Goal: Information Seeking & Learning: Find specific fact

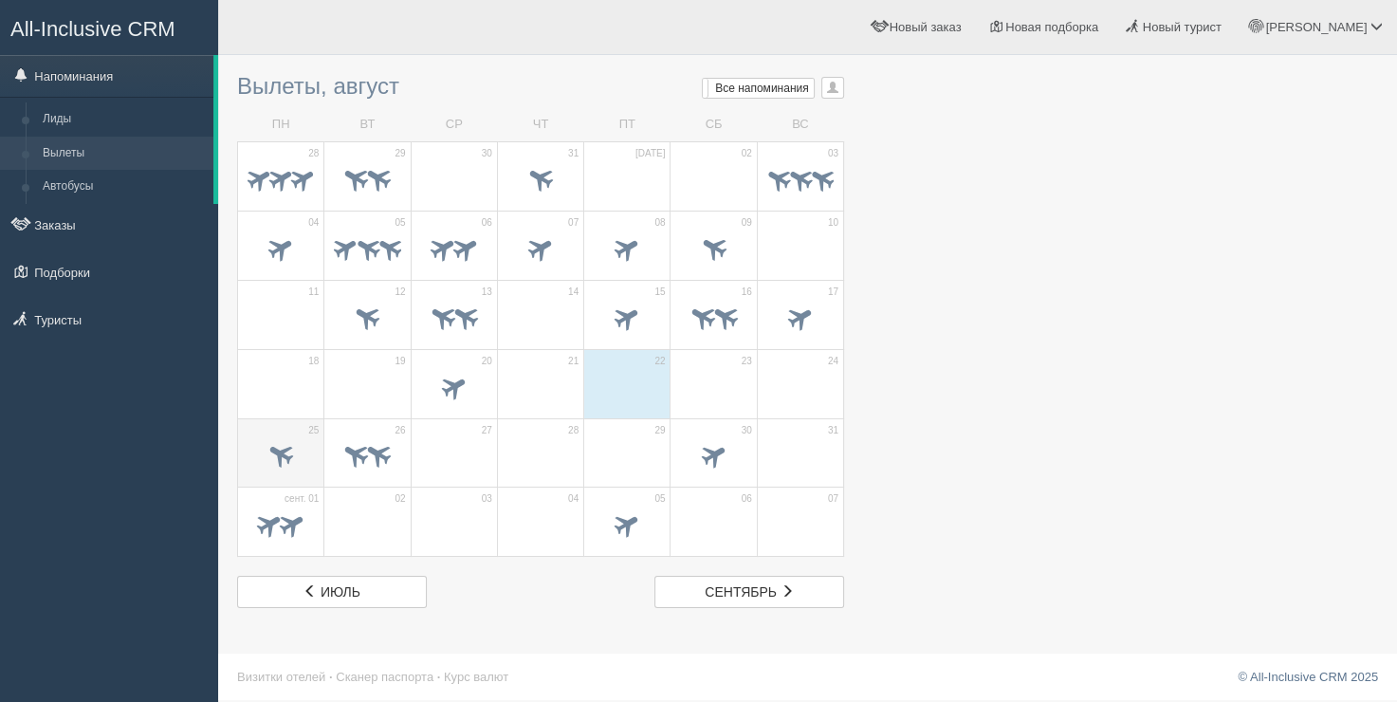
click at [275, 460] on span at bounding box center [281, 454] width 31 height 31
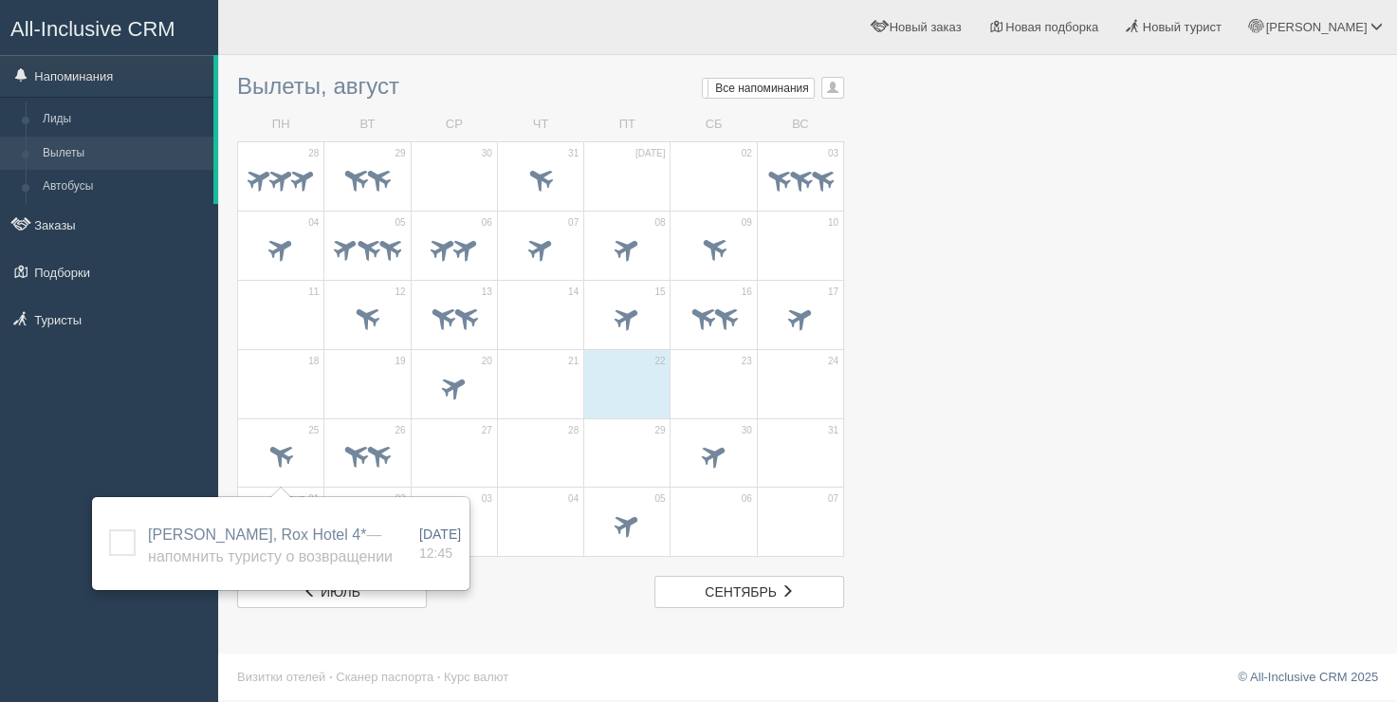
click at [288, 313] on span at bounding box center [281, 320] width 66 height 32
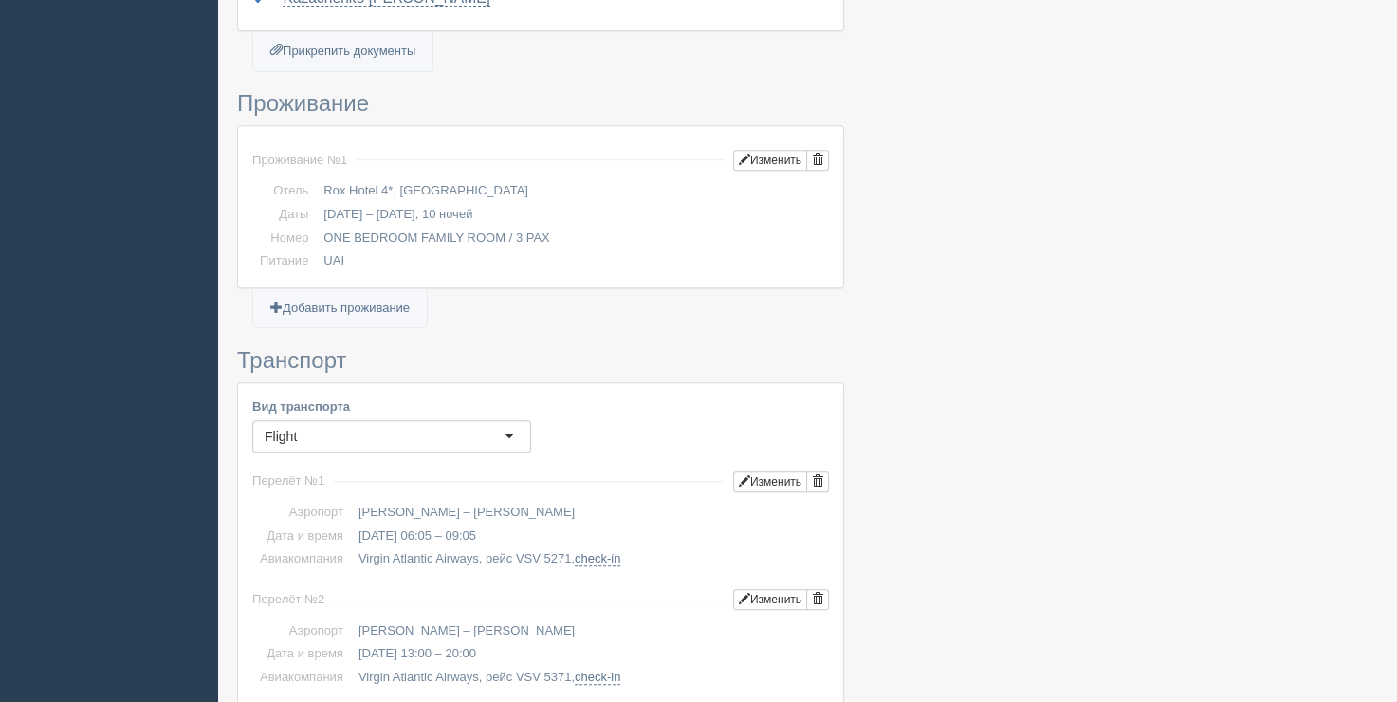
scroll to position [285, 0]
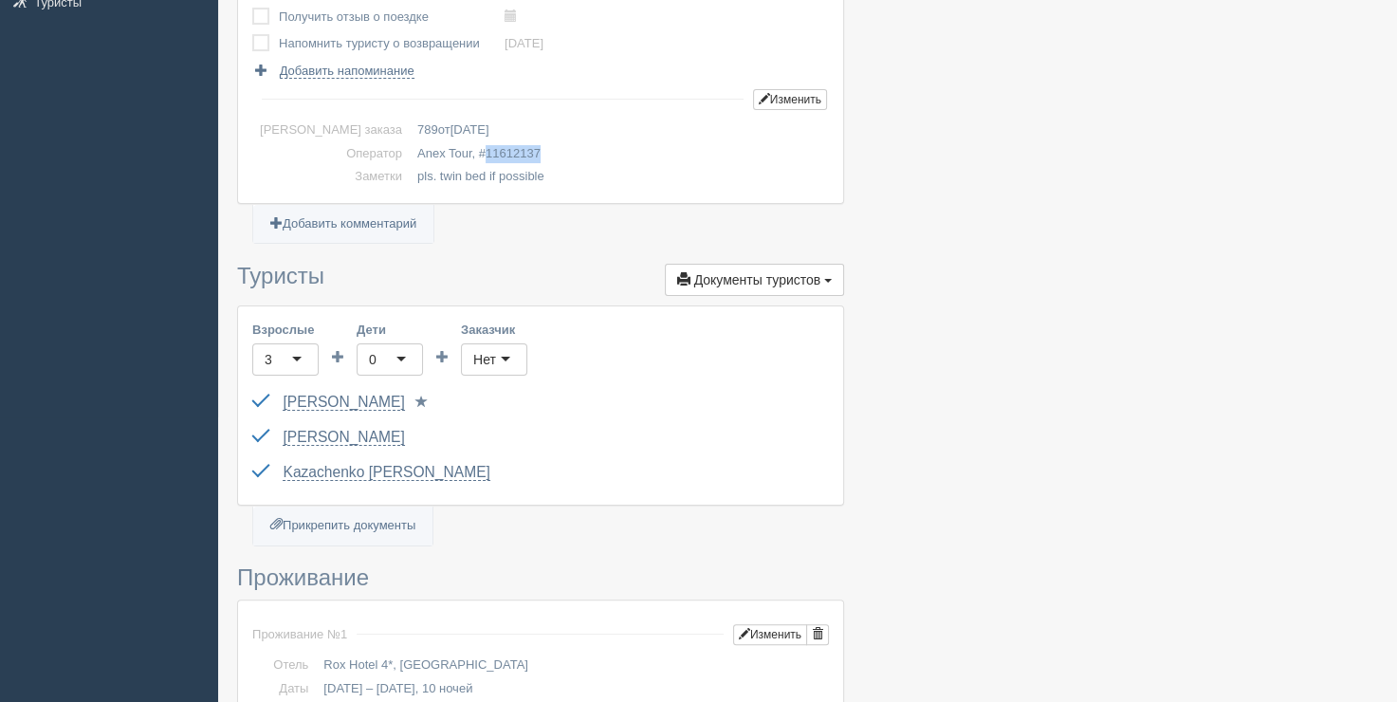
click at [486, 154] on span "11612137" at bounding box center [513, 153] width 55 height 14
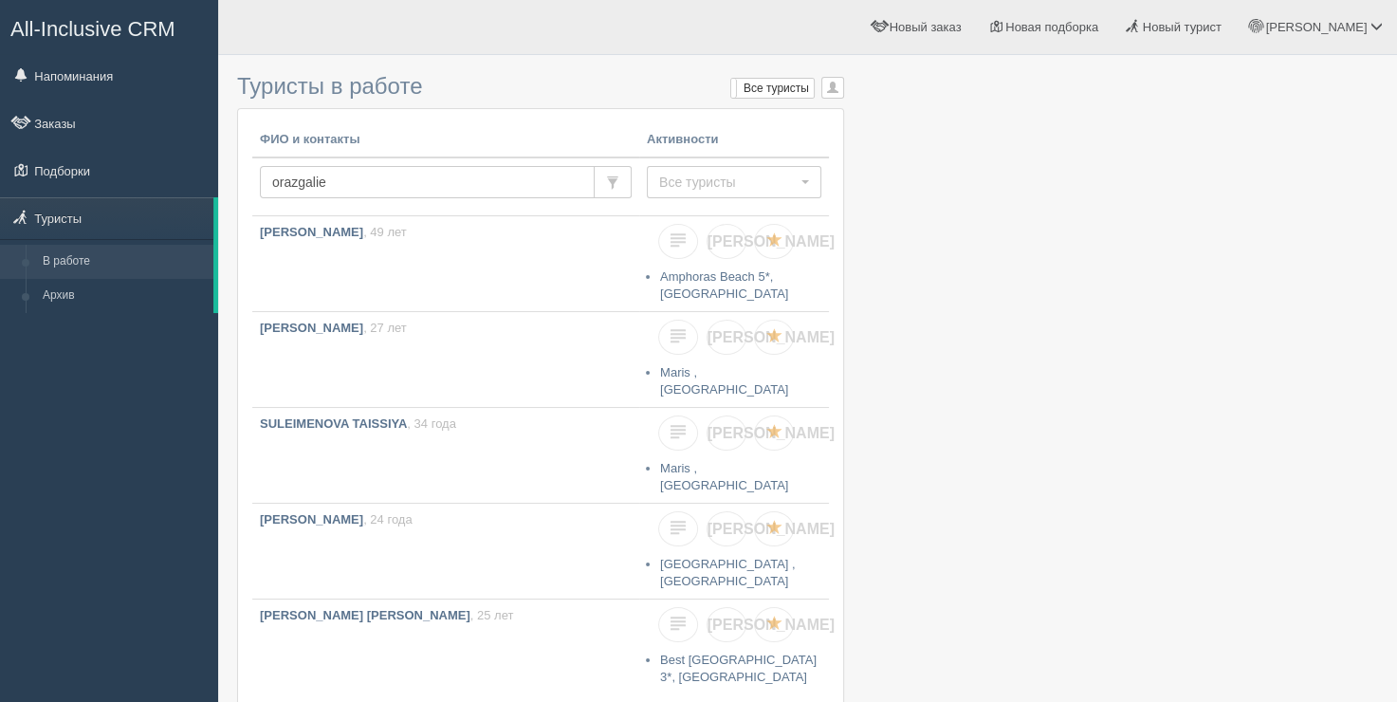
type input "orazgaliev"
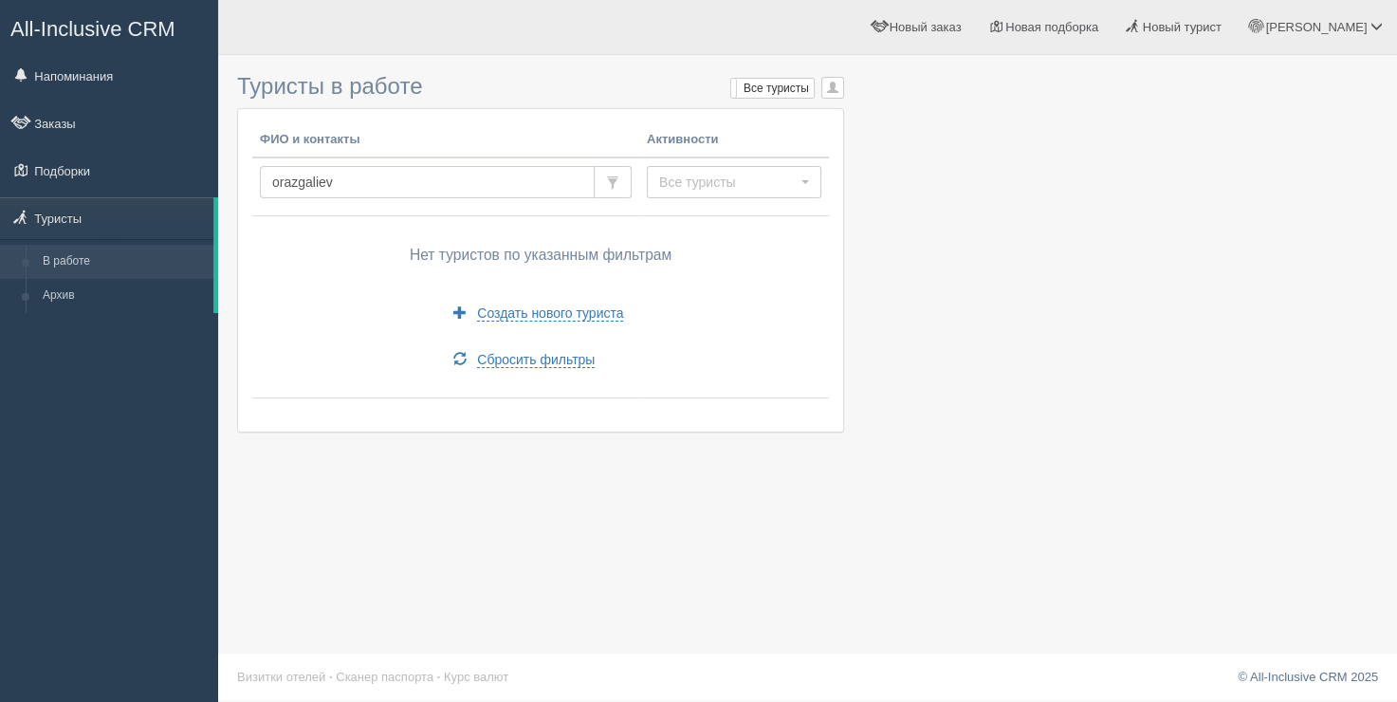
click at [395, 178] on input "orazgaliev" at bounding box center [427, 182] width 335 height 32
paste input "Orazgaliyev"
type input "Orazgaliyev"
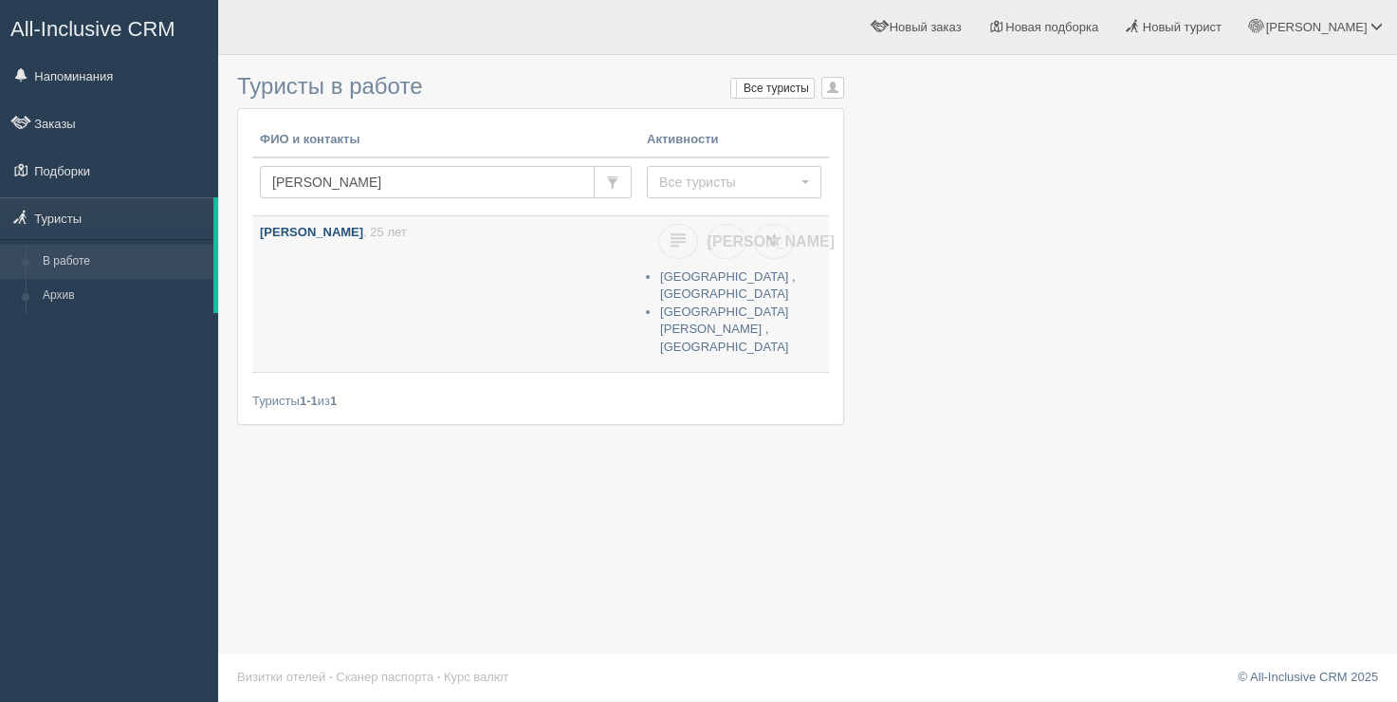
click at [414, 266] on link "ORAZGALIYEV DIAS , 25 лет" at bounding box center [445, 294] width 387 height 156
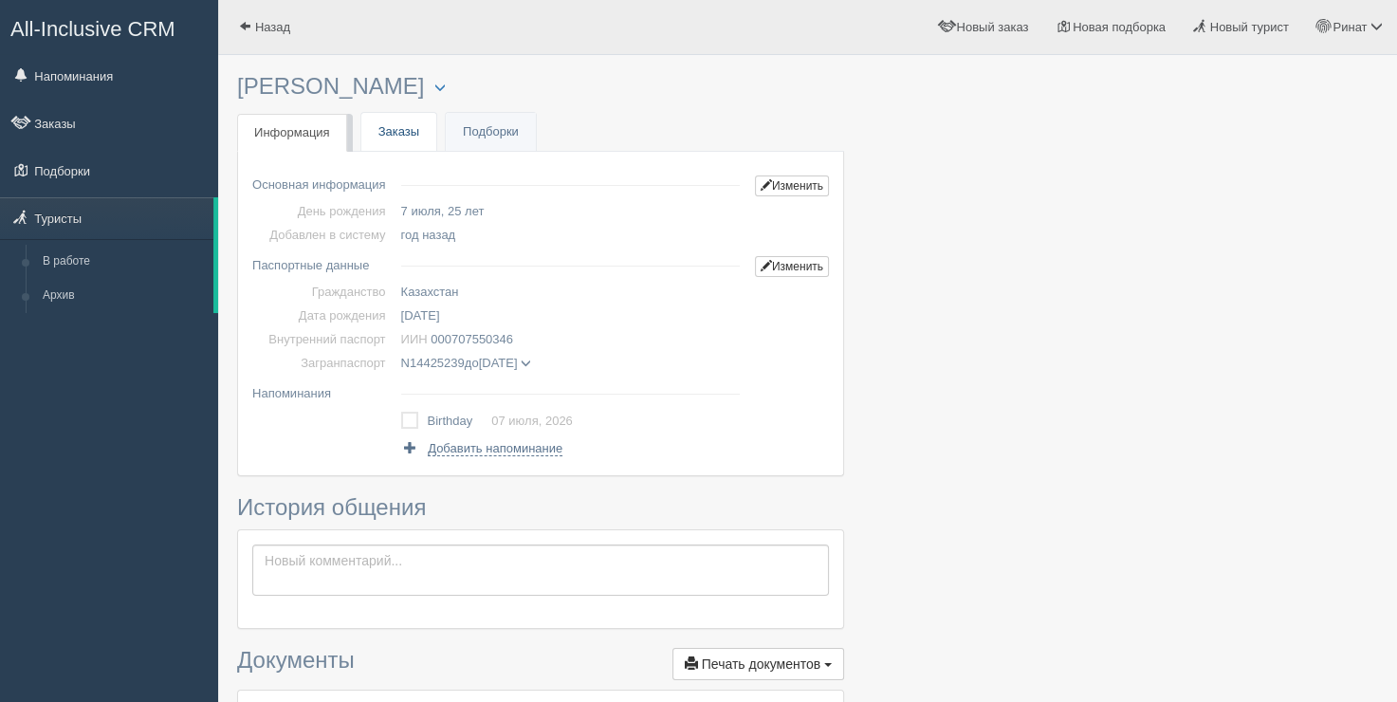
click at [399, 132] on link "Заказы" at bounding box center [398, 132] width 75 height 39
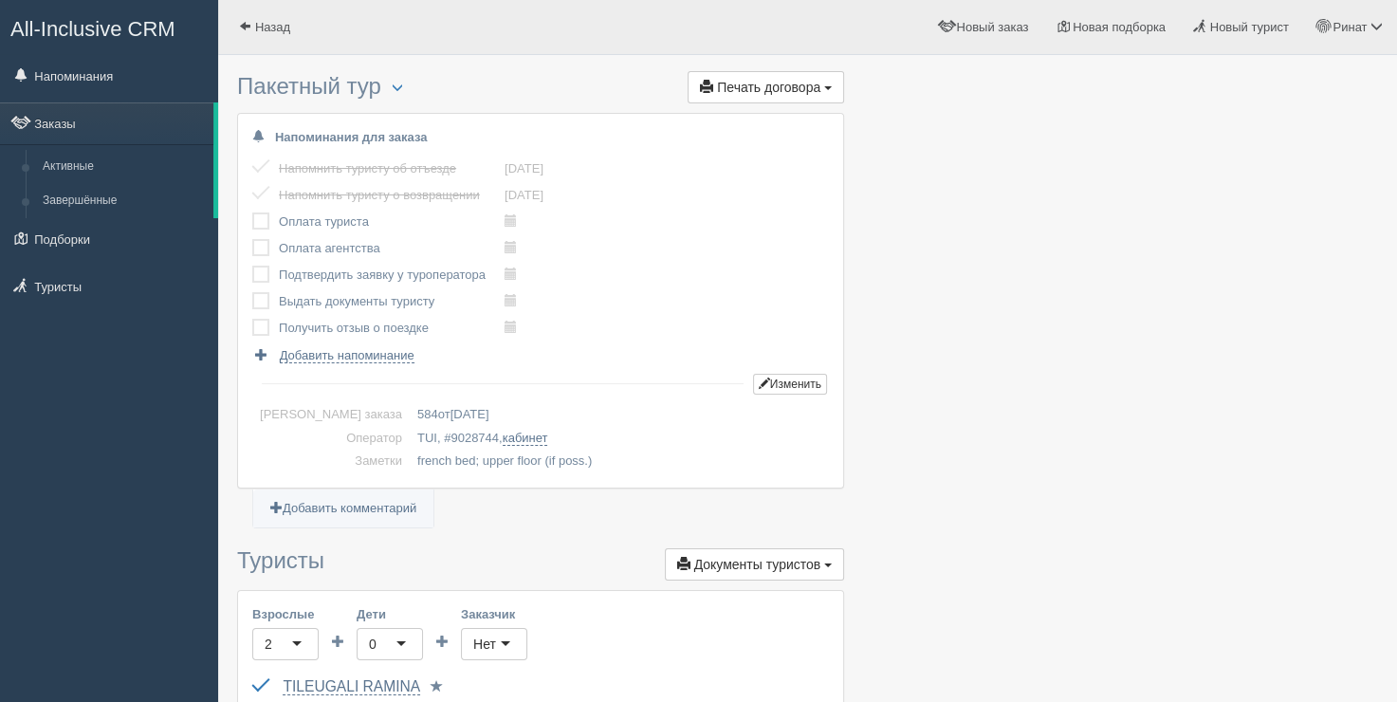
click at [414, 452] on td "french bed; upper floor (if poss.)" at bounding box center [619, 462] width 419 height 24
click at [451, 440] on span "9028744" at bounding box center [475, 438] width 48 height 14
copy span "9028744"
